Goal: Task Accomplishment & Management: Manage account settings

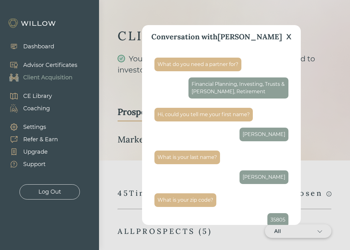
select select "3"
select select "7"
select select "2"
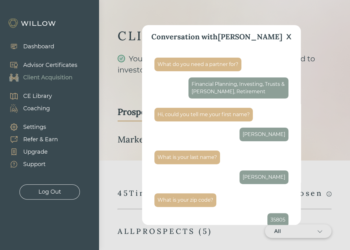
scroll to position [281, 0]
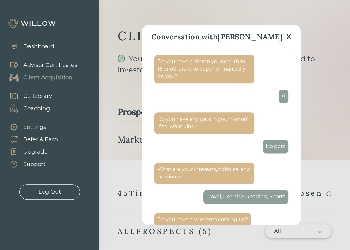
drag, startPoint x: 0, startPoint y: 0, endPoint x: 178, endPoint y: 208, distance: 273.5
click at [178, 206] on div "What are your interests, hobbies, and passions? Travel, Exercise, Reading, Spor…" at bounding box center [221, 182] width 134 height 47
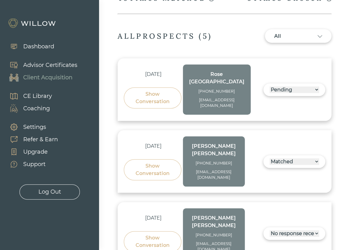
scroll to position [216, 0]
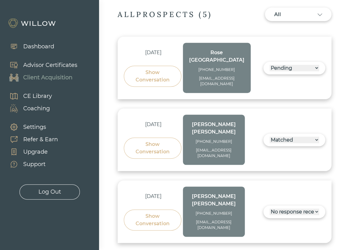
click at [155, 140] on div "Show Conversation" at bounding box center [152, 147] width 43 height 15
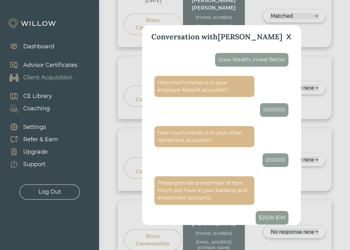
scroll to position [931, 0]
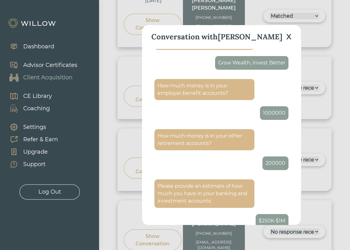
click at [291, 36] on div "X" at bounding box center [288, 36] width 5 height 11
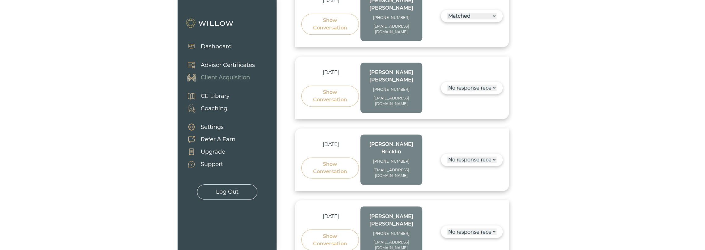
scroll to position [311, 0]
